Goal: Book appointment/travel/reservation

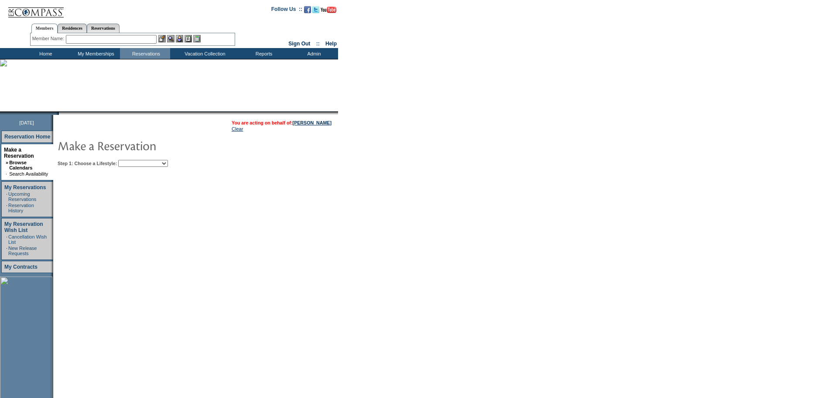
click at [160, 165] on select "Beach Leisure Metropolitan Mountain OIAL for Adventure OIAL for Couples OIAL fo…" at bounding box center [143, 163] width 50 height 7
select select "Beach"
click at [133, 161] on select "Beach Leisure Metropolitan Mountain OIAL for Adventure OIAL for Couples OIAL fo…" at bounding box center [143, 163] width 50 height 7
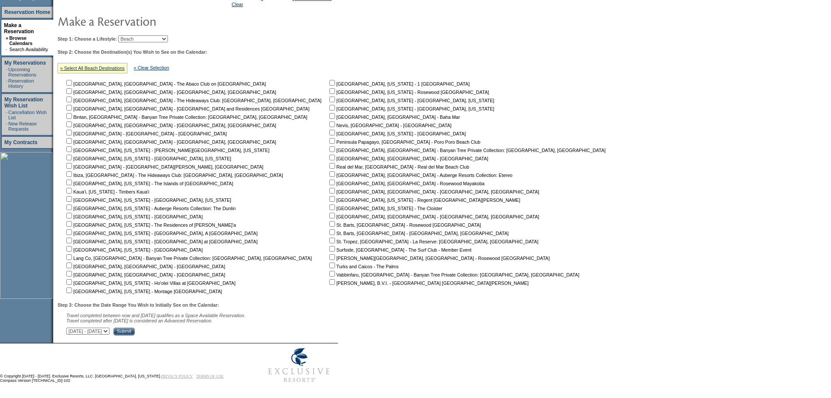
scroll to position [132, 0]
click at [72, 261] on input "checkbox" at bounding box center [69, 264] width 6 height 6
checkbox input "true"
click at [110, 327] on select "September 2, 2025 - October 17, 2025 October 18, 2025 - December 1, 2025 Decemb…" at bounding box center [87, 329] width 43 height 7
select select "5/31/2026|7/14/2026"
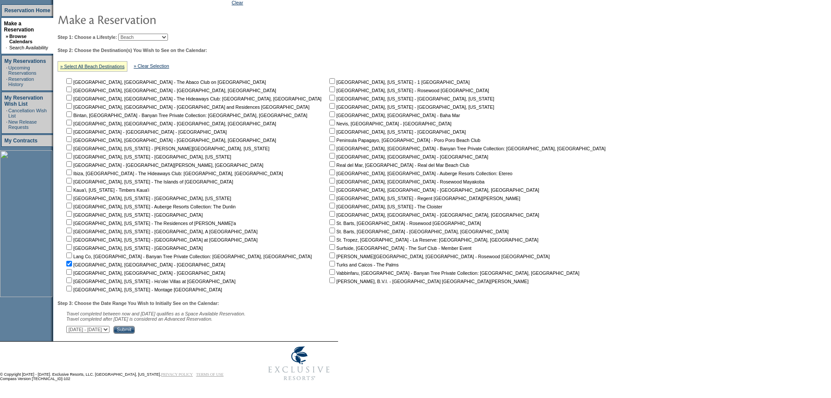
click at [71, 326] on select "September 2, 2025 - October 17, 2025 October 18, 2025 - December 1, 2025 Decemb…" at bounding box center [87, 329] width 43 height 7
click at [135, 329] on input "Submit" at bounding box center [123, 330] width 21 height 8
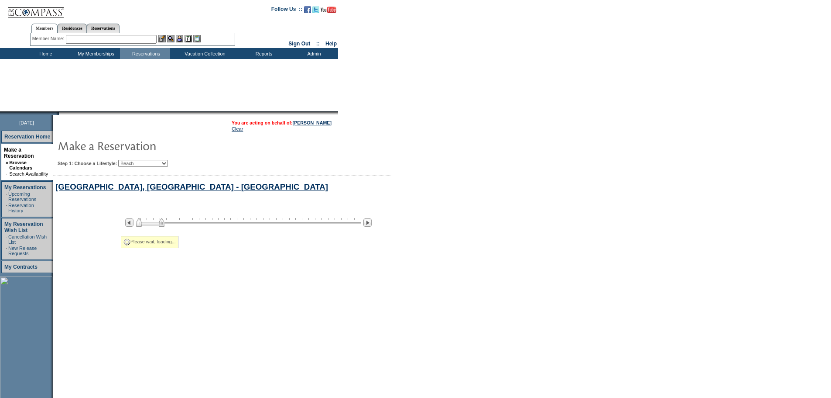
select select "Beach"
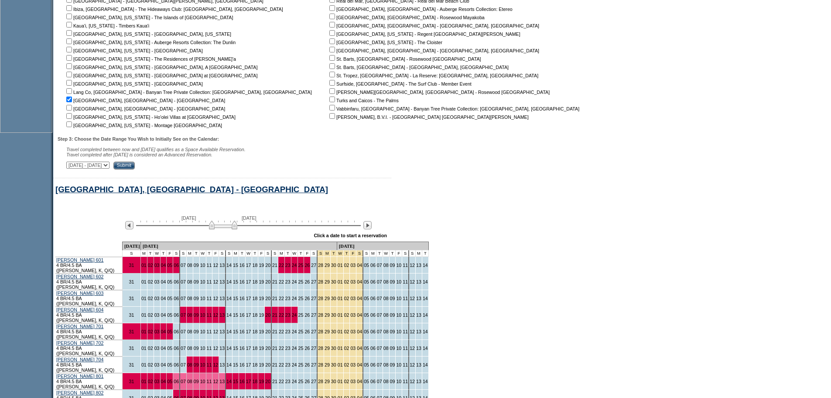
scroll to position [419, 0]
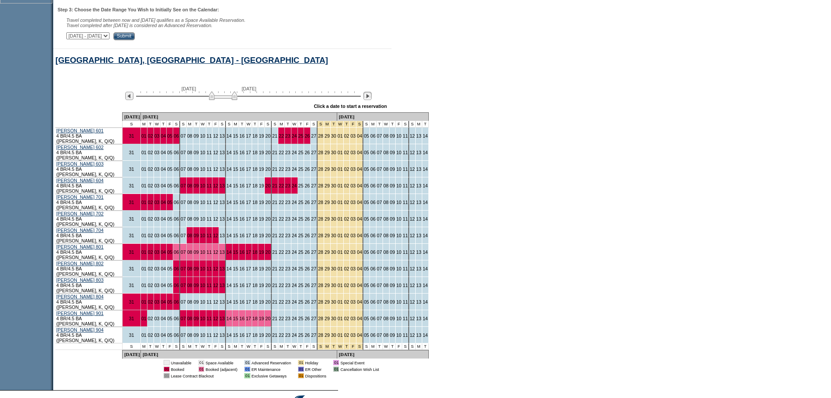
click at [372, 100] on img at bounding box center [367, 96] width 8 height 8
